Goal: Task Accomplishment & Management: Complete application form

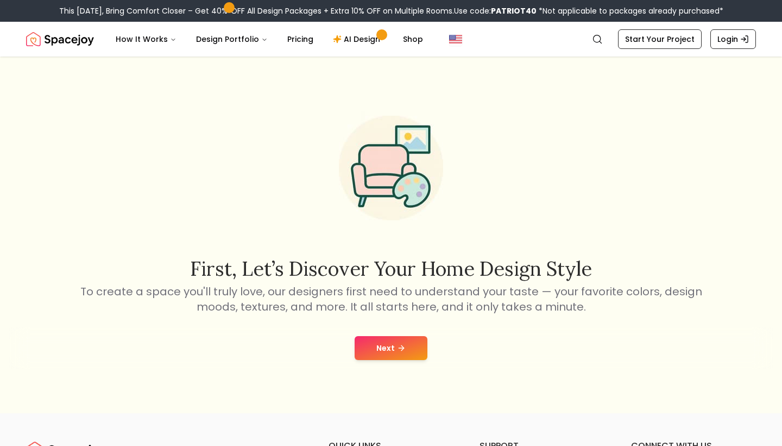
click at [388, 353] on button "Next" at bounding box center [391, 348] width 73 height 24
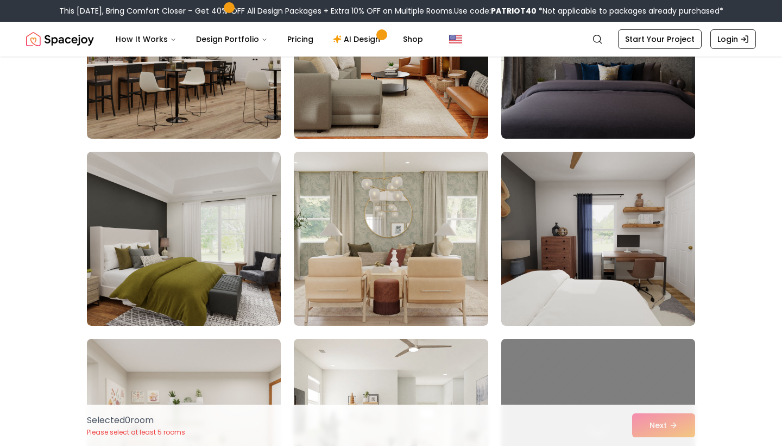
scroll to position [2241, 0]
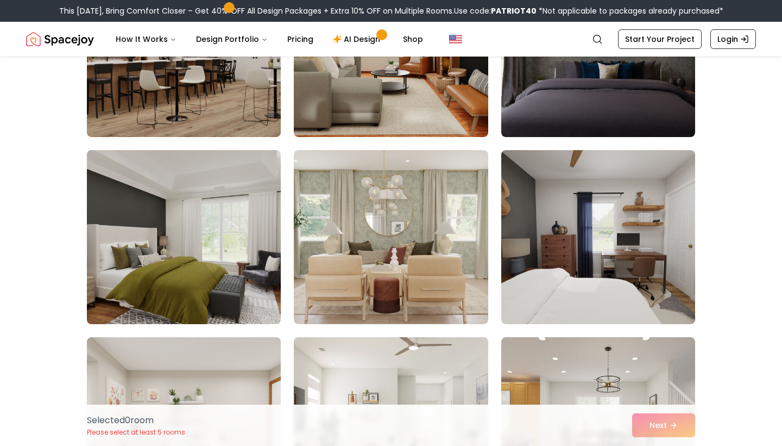
click at [205, 280] on img at bounding box center [184, 237] width 204 height 183
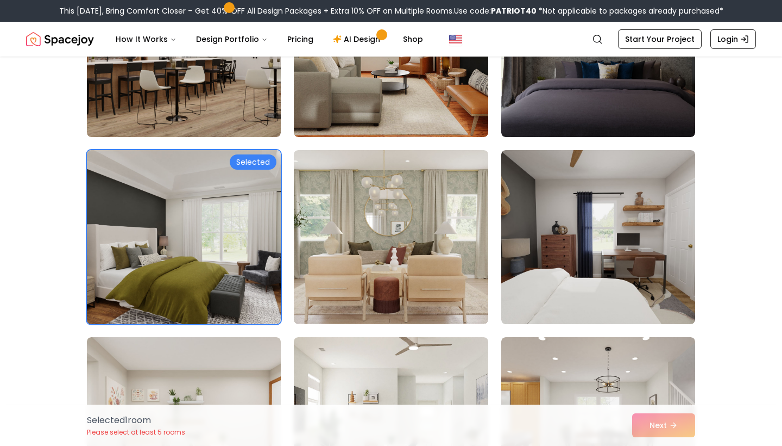
click at [223, 208] on img at bounding box center [184, 237] width 204 height 183
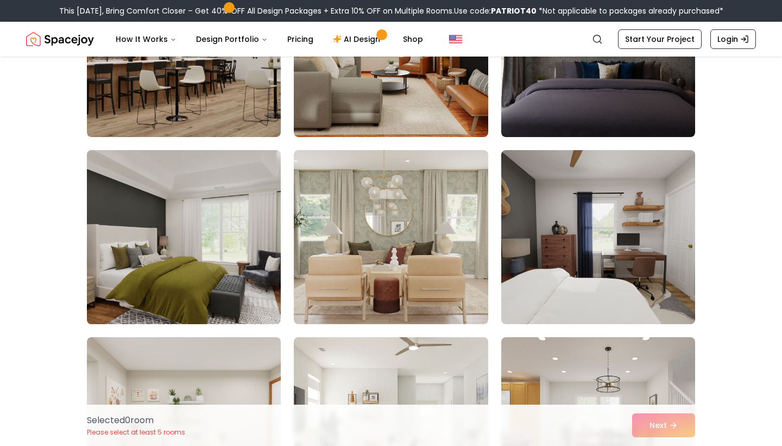
click at [233, 251] on img at bounding box center [184, 237] width 204 height 183
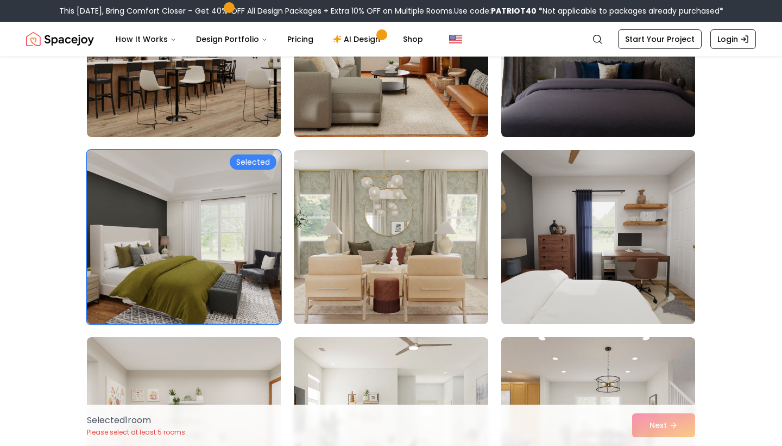
click at [573, 260] on img at bounding box center [599, 237] width 204 height 183
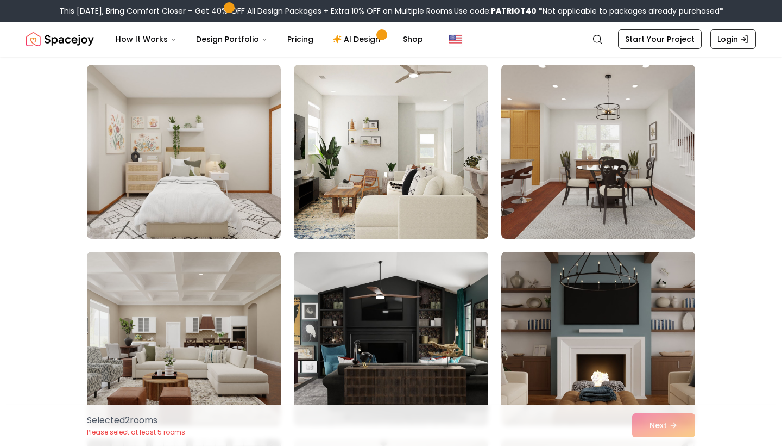
scroll to position [2516, 0]
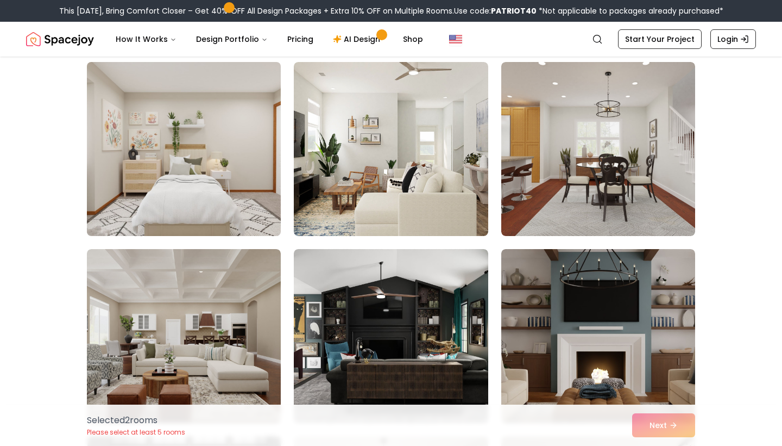
click at [206, 210] on img at bounding box center [184, 149] width 204 height 183
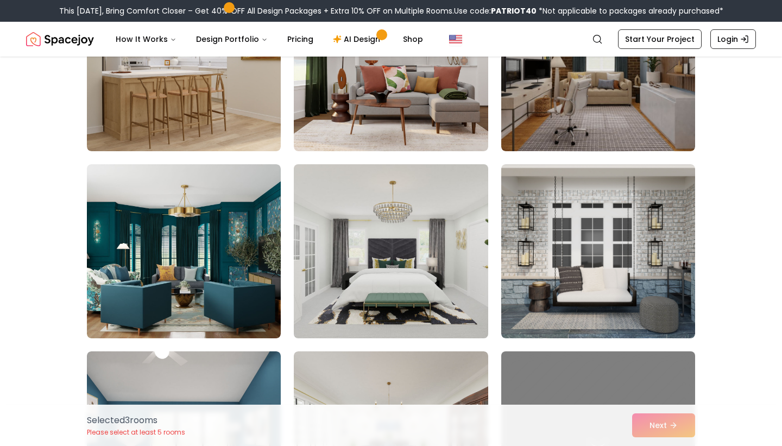
scroll to position [4100, 0]
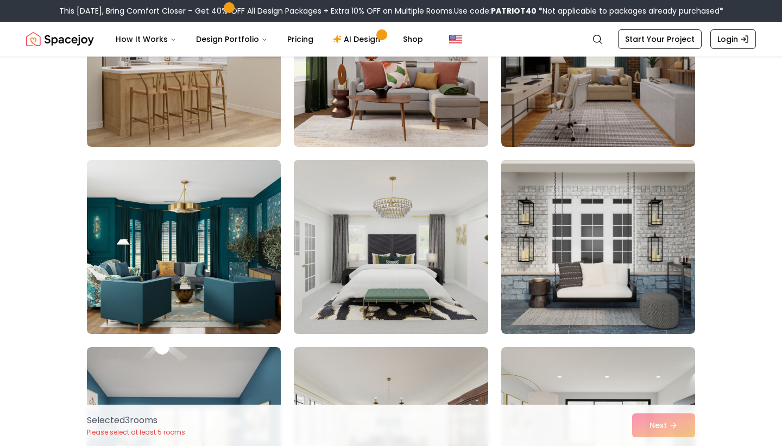
click at [394, 302] on img at bounding box center [391, 246] width 204 height 183
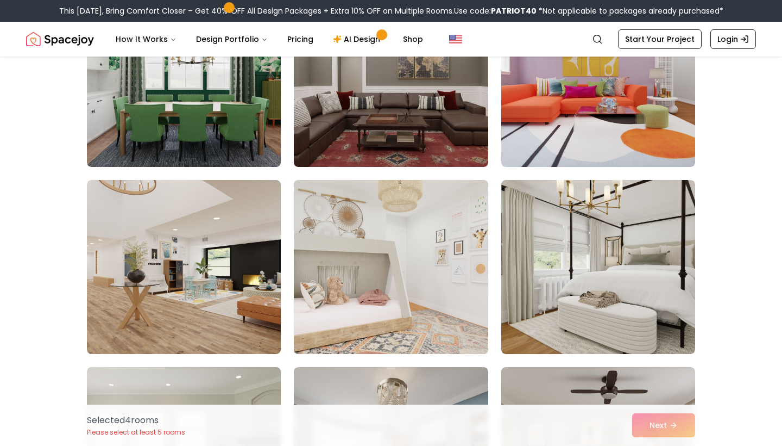
scroll to position [1462, 0]
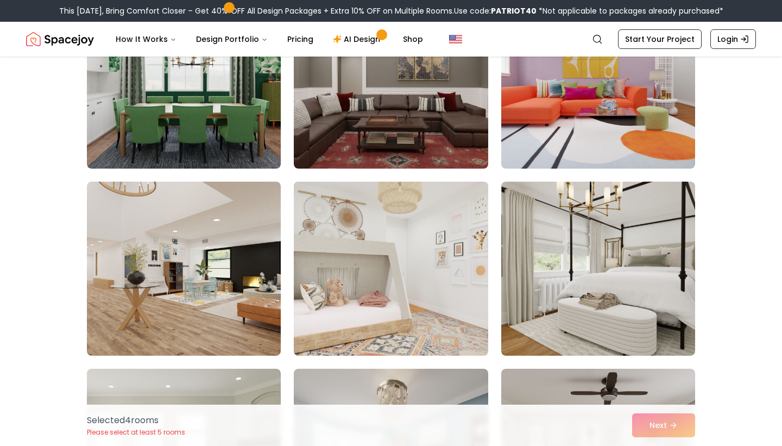
click at [428, 300] on img at bounding box center [391, 268] width 204 height 183
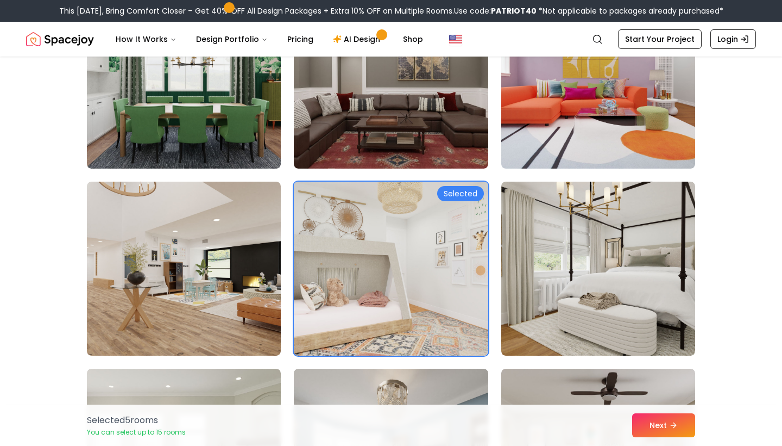
click at [434, 290] on img at bounding box center [391, 268] width 204 height 183
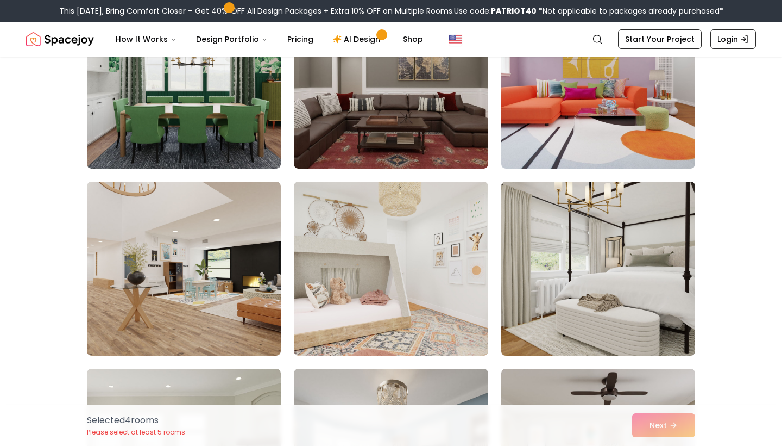
click at [537, 291] on img at bounding box center [599, 268] width 204 height 183
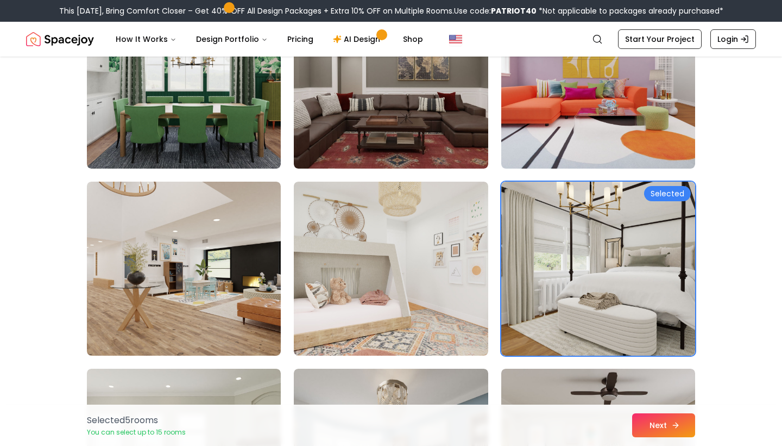
click at [648, 413] on button "Next" at bounding box center [663, 425] width 63 height 24
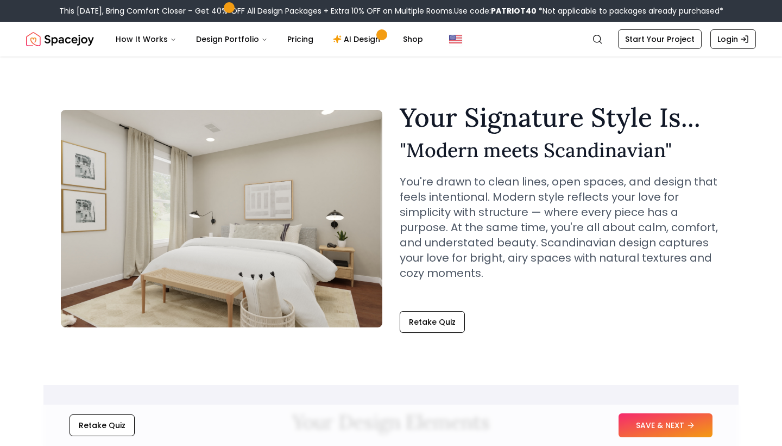
scroll to position [309, 0]
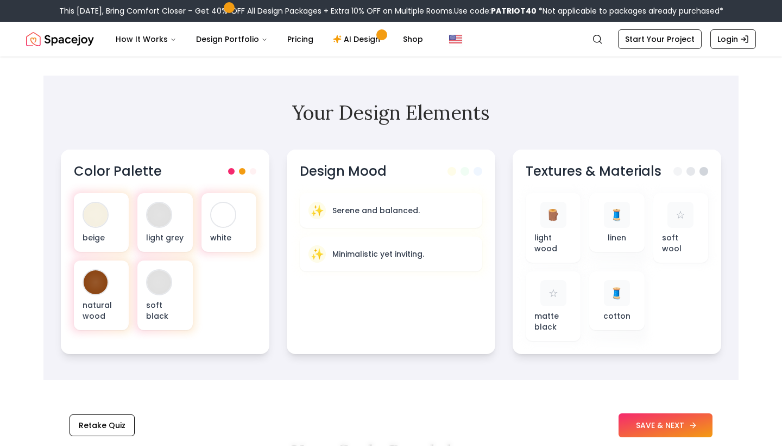
click at [635, 428] on button "SAVE & NEXT" at bounding box center [666, 425] width 94 height 24
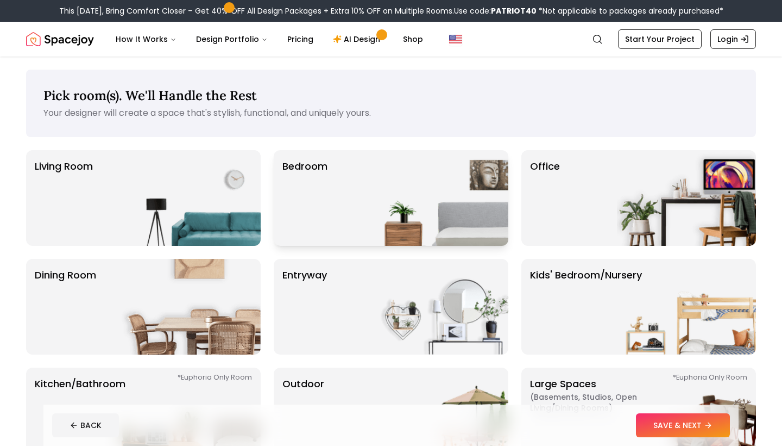
click at [327, 211] on p "Bedroom" at bounding box center [305, 198] width 45 height 78
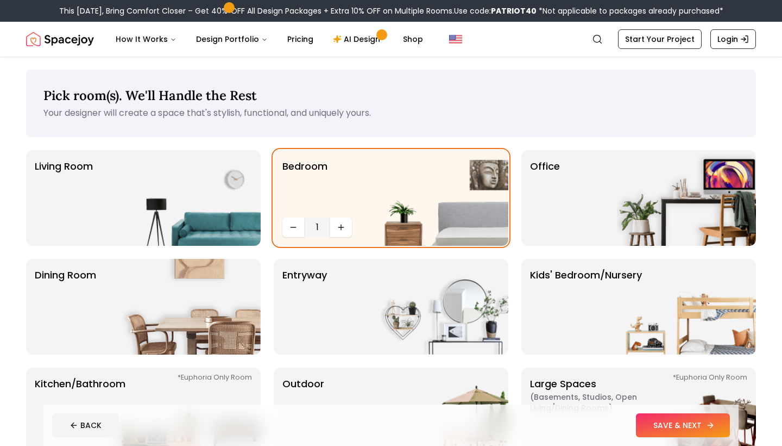
click at [673, 420] on button "SAVE & NEXT" at bounding box center [683, 425] width 94 height 24
